Goal: Information Seeking & Learning: Learn about a topic

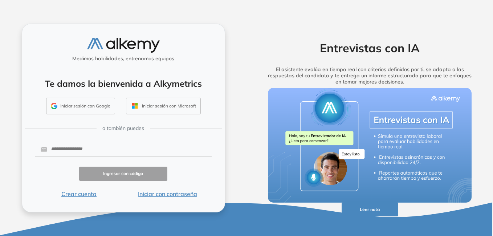
click at [173, 193] on button "Iniciar con contraseña" at bounding box center [167, 193] width 89 height 9
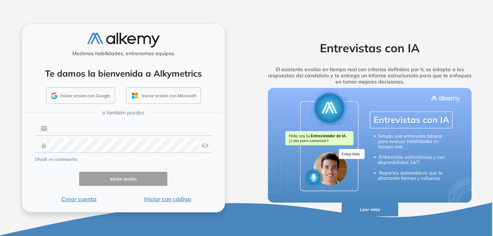
type input "**********"
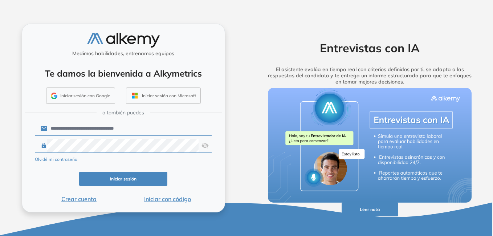
click at [134, 179] on button "Iniciar sesión" at bounding box center [123, 179] width 89 height 14
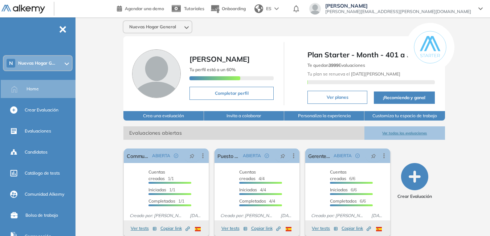
click at [65, 60] on div at bounding box center [67, 63] width 4 height 6
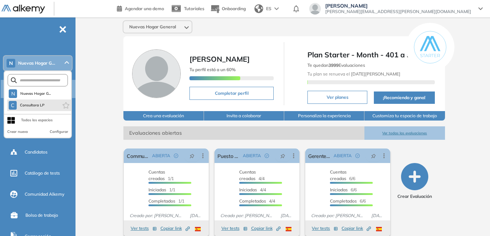
click at [57, 103] on li "C Consultora LP" at bounding box center [39, 105] width 64 height 12
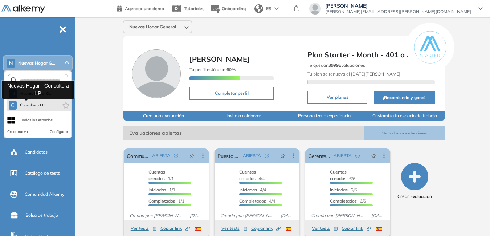
click at [36, 105] on span "Consultora LP" at bounding box center [32, 105] width 25 height 6
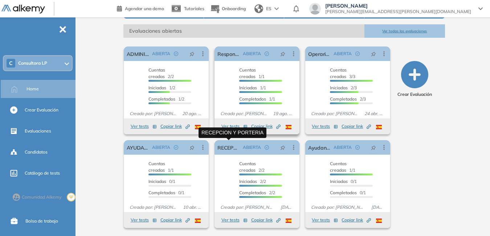
scroll to position [103, 0]
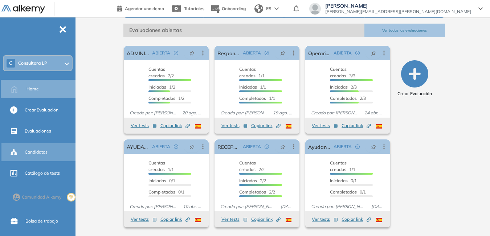
click at [44, 150] on span "Candidatos" at bounding box center [36, 152] width 23 height 7
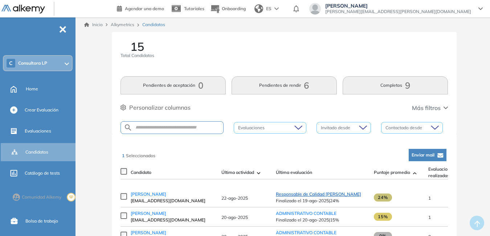
click at [316, 197] on span "Responsable de Calidad [PERSON_NAME]" at bounding box center [318, 193] width 85 height 5
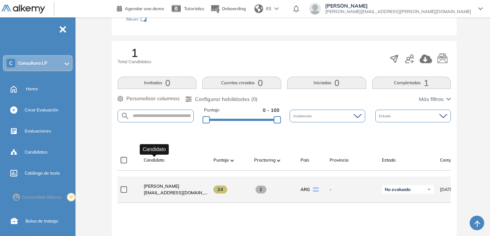
scroll to position [109, 0]
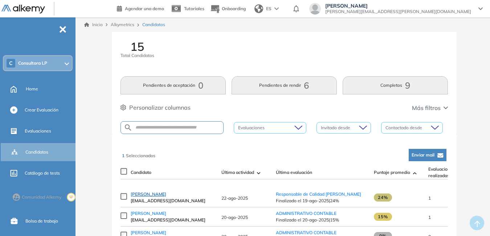
click at [156, 195] on span "[PERSON_NAME]" at bounding box center [149, 193] width 36 height 5
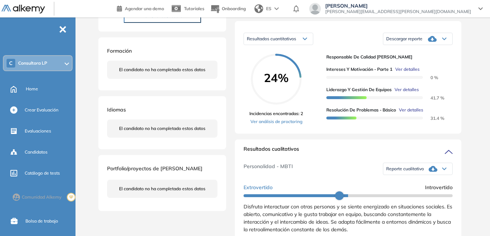
click at [442, 170] on icon at bounding box center [444, 169] width 4 height 2
click at [418, 183] on li "Reporte con Afinidad AI" at bounding box center [409, 178] width 44 height 7
click at [402, 93] on span "Ver detalles" at bounding box center [407, 89] width 24 height 7
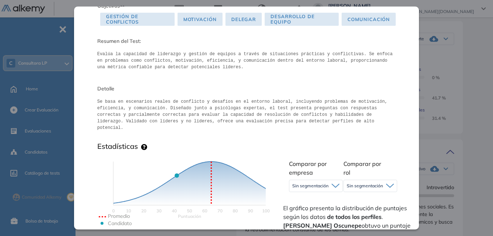
click at [193, 17] on span "Motivación" at bounding box center [199, 19] width 45 height 13
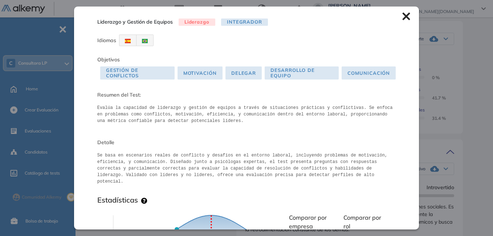
click at [404, 19] on icon at bounding box center [406, 17] width 8 height 8
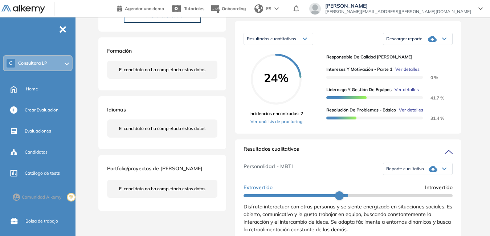
click at [412, 113] on span "Ver detalles" at bounding box center [411, 110] width 24 height 7
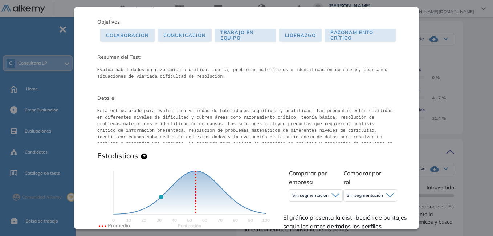
scroll to position [4, 0]
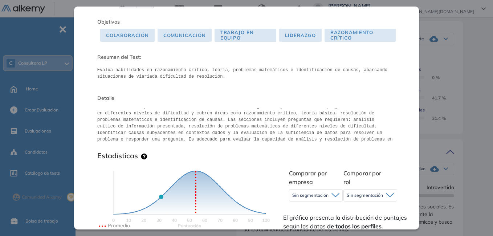
click at [104, 17] on div "Objetivos Colaboración Comunicación Trabajo en Equipo Liderazgo Razonamiento Cr…" at bounding box center [246, 31] width 299 height 28
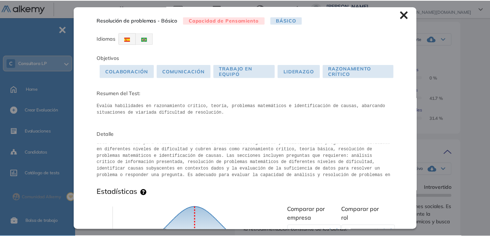
scroll to position [0, 0]
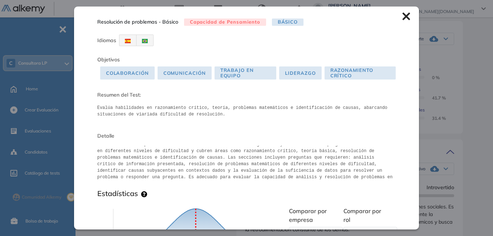
click at [402, 16] on icon at bounding box center [406, 17] width 8 height 8
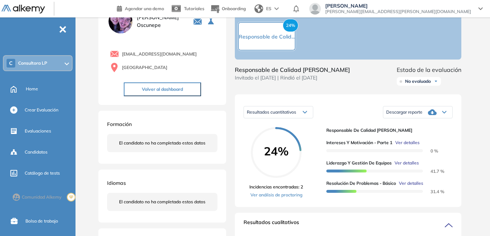
scroll to position [36, 0]
